Goal: Transaction & Acquisition: Purchase product/service

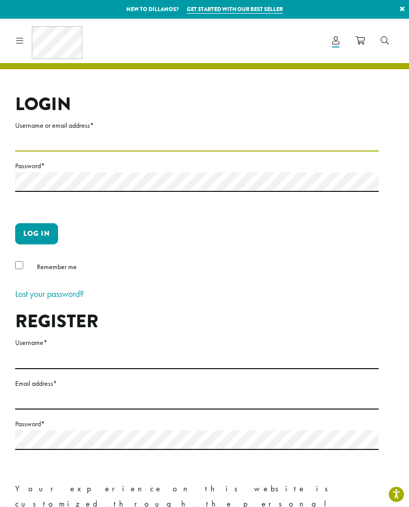
click at [52, 138] on input "Username or email address *" at bounding box center [197, 142] width 364 height 20
type input "**********"
click at [36, 233] on button "Log in" at bounding box center [36, 233] width 43 height 21
click at [35, 233] on button "Log in" at bounding box center [36, 233] width 43 height 21
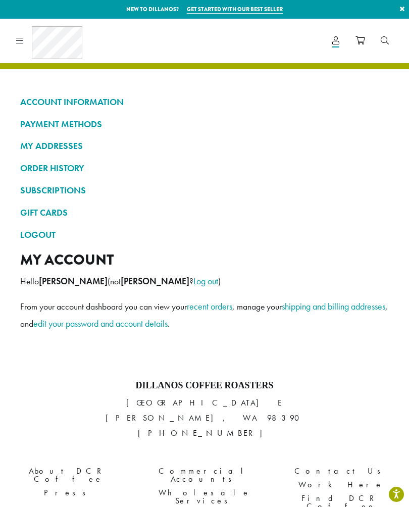
click at [43, 163] on link "ORDER HISTORY" at bounding box center [204, 168] width 369 height 17
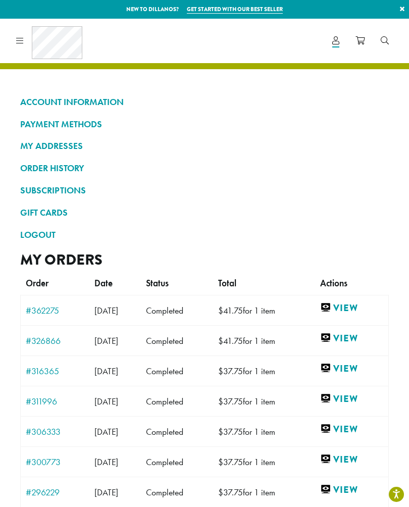
click at [353, 303] on link "View" at bounding box center [351, 308] width 63 height 13
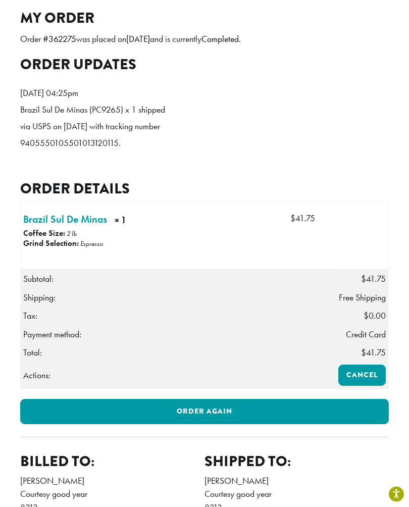
scroll to position [243, 0]
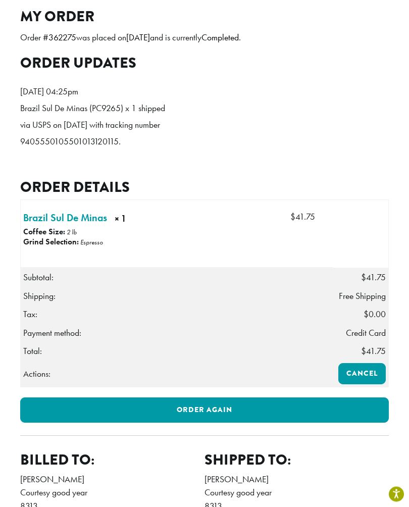
click at [199, 400] on link "Order again" at bounding box center [204, 410] width 369 height 25
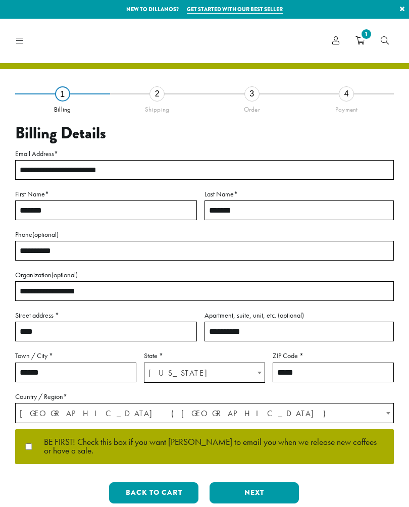
select select "**"
click at [255, 475] on div "**********" at bounding box center [204, 302] width 379 height 418
click at [257, 490] on button "Next" at bounding box center [254, 492] width 89 height 21
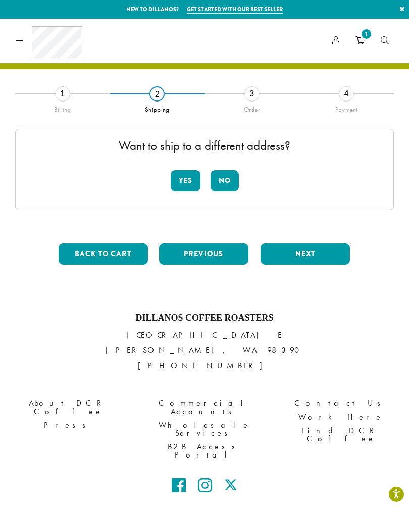
click at [231, 173] on button "No" at bounding box center [225, 180] width 28 height 21
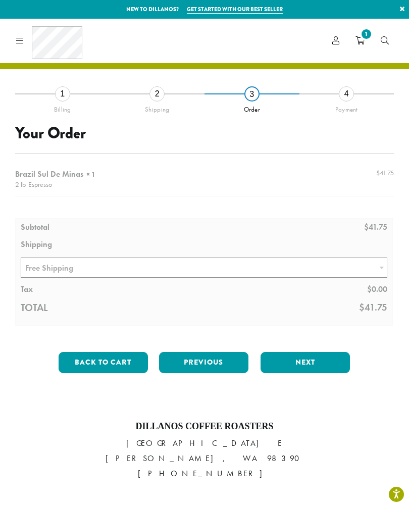
click at [307, 352] on button "Next" at bounding box center [305, 362] width 89 height 21
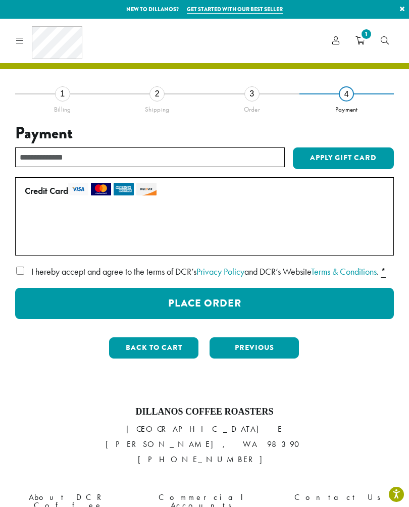
click at [176, 317] on button "Place Order" at bounding box center [204, 303] width 379 height 31
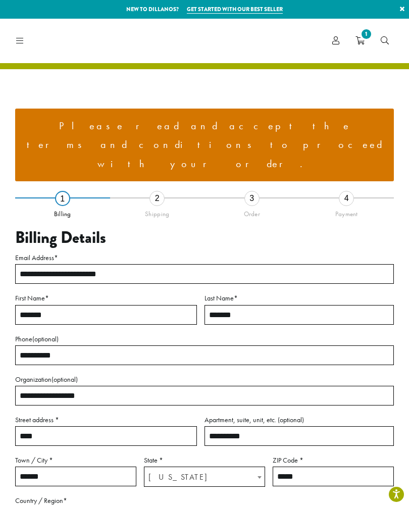
select select "**"
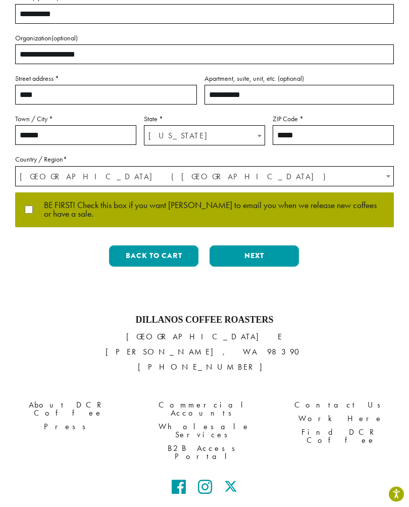
scroll to position [341, 0]
click at [250, 245] on button "Next" at bounding box center [254, 255] width 89 height 21
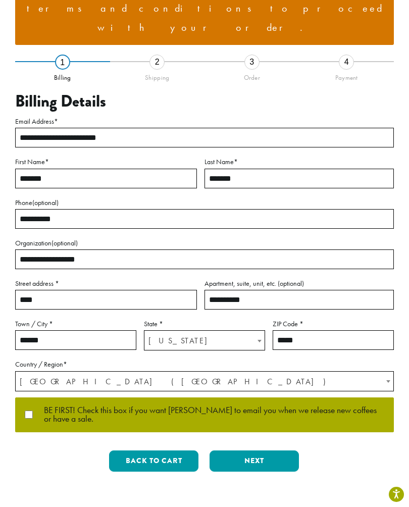
scroll to position [107, 0]
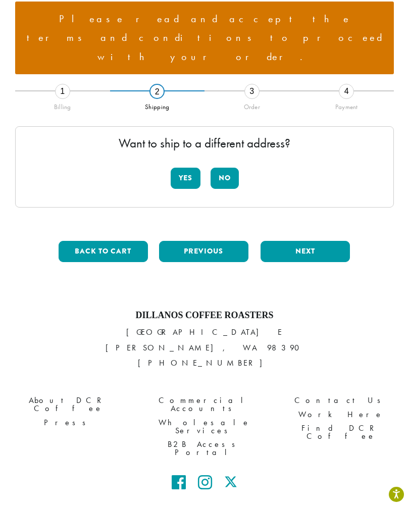
click at [226, 168] on button "No" at bounding box center [225, 178] width 28 height 21
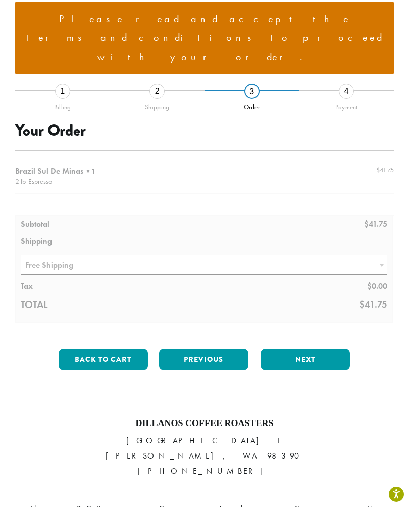
click at [302, 349] on button "Next" at bounding box center [305, 359] width 89 height 21
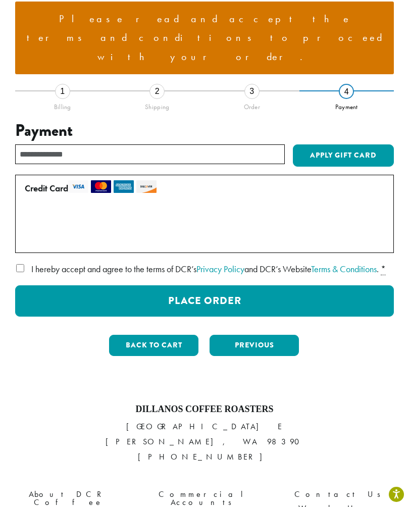
click at [173, 285] on button "Place Order" at bounding box center [204, 300] width 379 height 31
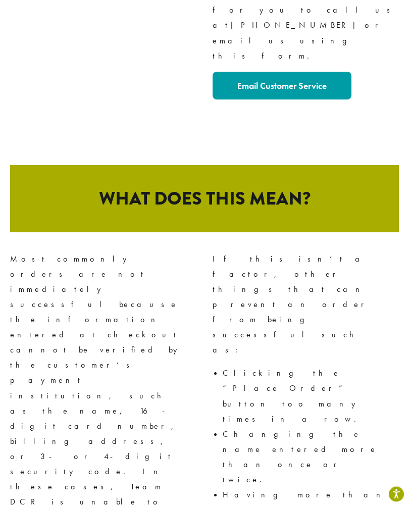
scroll to position [583, 0]
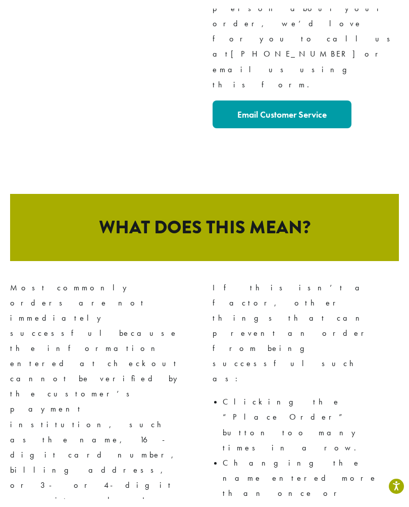
scroll to position [584, 0]
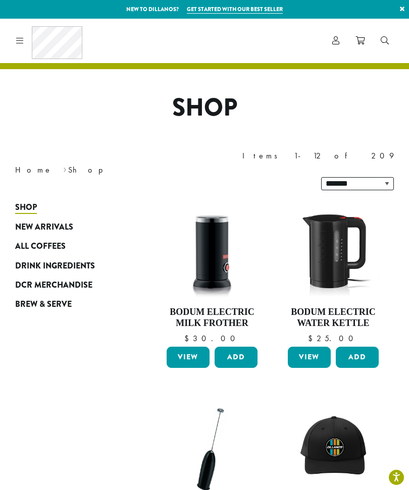
click at [23, 41] on icon at bounding box center [20, 40] width 8 height 8
click at [14, 43] on link at bounding box center [18, 40] width 12 height 11
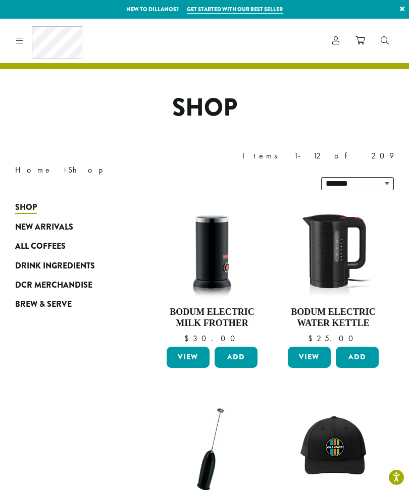
click at [336, 35] on span "Account" at bounding box center [335, 41] width 7 height 13
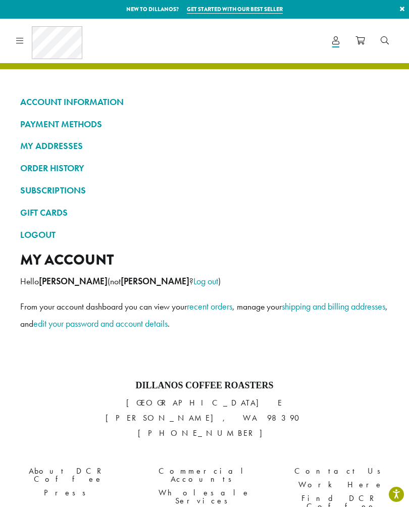
click at [47, 163] on link "ORDER HISTORY" at bounding box center [204, 168] width 369 height 17
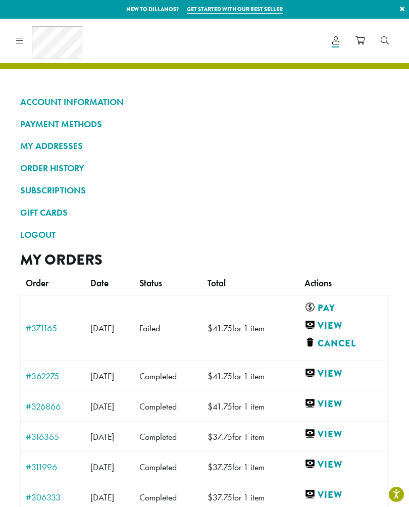
click at [338, 302] on link "Pay" at bounding box center [342, 308] width 75 height 13
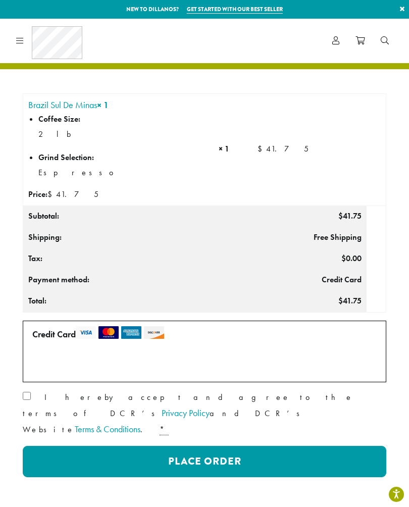
click at [195, 366] on label "Use a new card" at bounding box center [222, 364] width 68 height 12
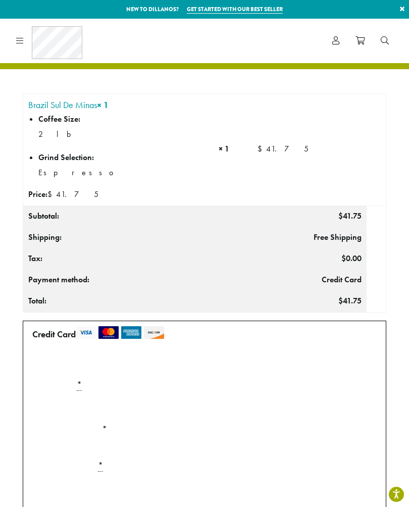
scroll to position [73, 0]
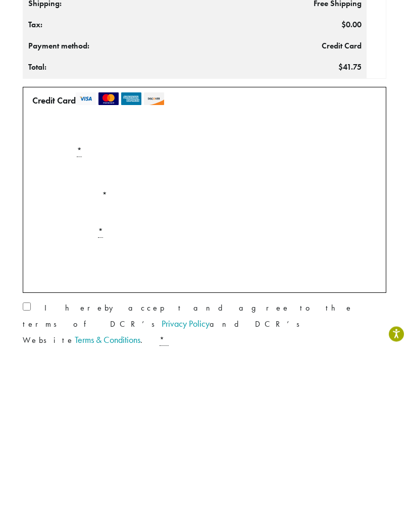
click at [40, 429] on p "Securely Save to Account" at bounding box center [204, 438] width 353 height 19
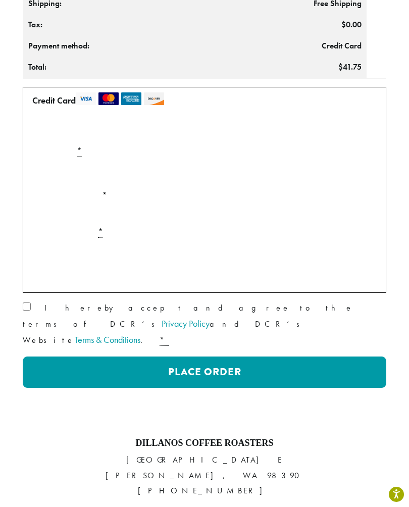
click at [41, 311] on label "I hereby accept and agree to the terms of DCR’s Privacy Policy and DCR’s Websit…" at bounding box center [205, 324] width 364 height 47
click at [185, 357] on button "Place Order" at bounding box center [205, 372] width 364 height 31
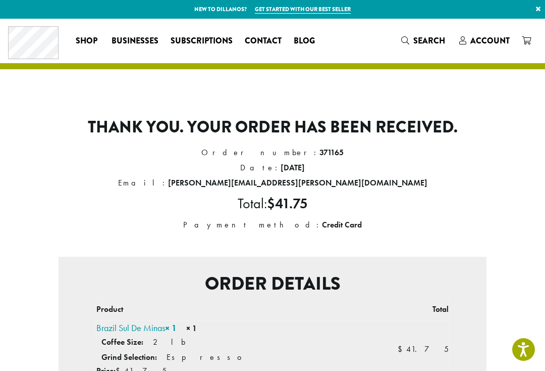
click at [280, 19] on div "Coffee All Coffees Best Sellers Blends Single Origins Dillanos Limited Organic …" at bounding box center [272, 41] width 545 height 44
